Goal: Find specific page/section: Find specific page/section

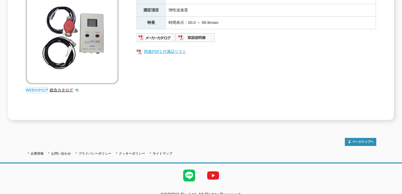
scroll to position [127, 0]
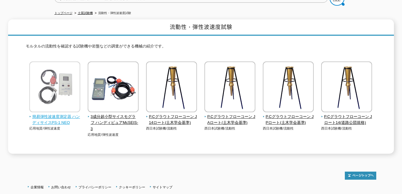
click at [51, 114] on span "簡易弾性波速度測定器 ハンディサイスPS-1 NEO" at bounding box center [54, 120] width 51 height 13
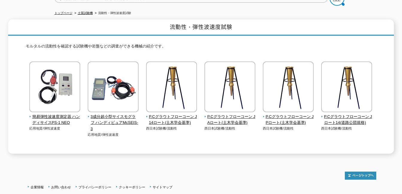
scroll to position [101, 0]
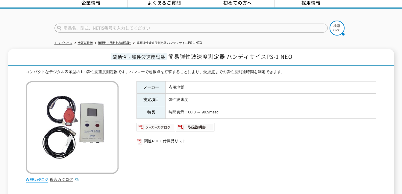
click at [152, 126] on img at bounding box center [155, 128] width 39 height 10
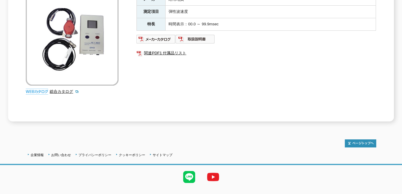
scroll to position [127, 0]
